Goal: Check status: Check status

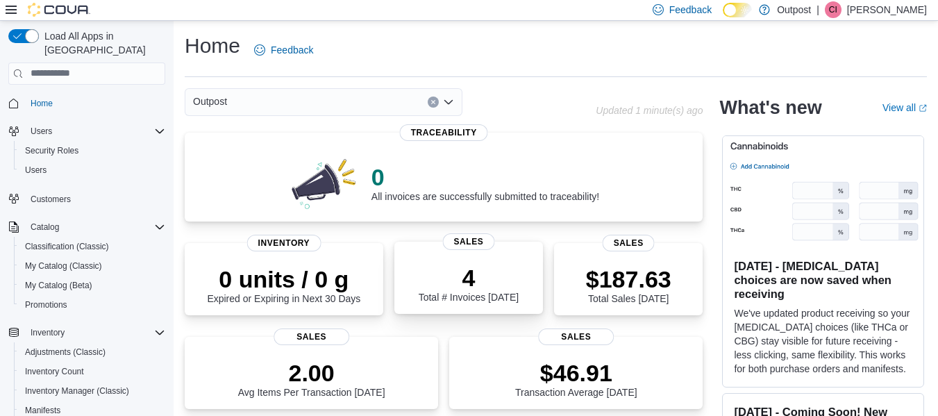
click at [475, 281] on p "4" at bounding box center [468, 278] width 100 height 28
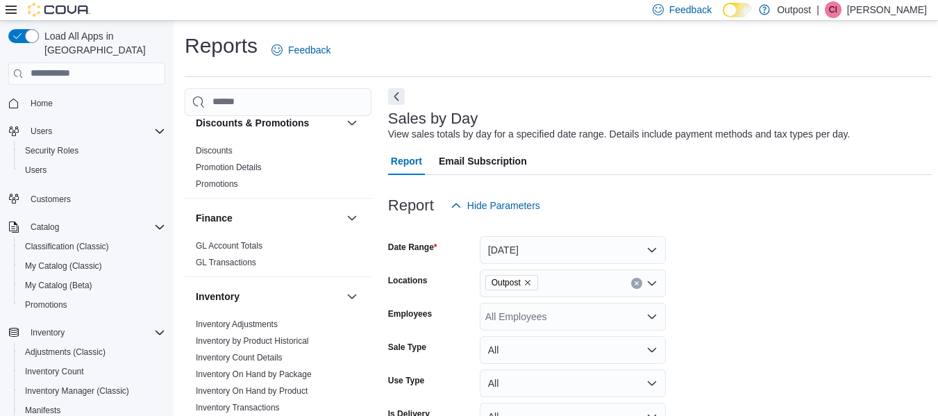
click at [622, 45] on div "Reports Feedback" at bounding box center [558, 50] width 747 height 36
